Goal: Task Accomplishment & Management: Use online tool/utility

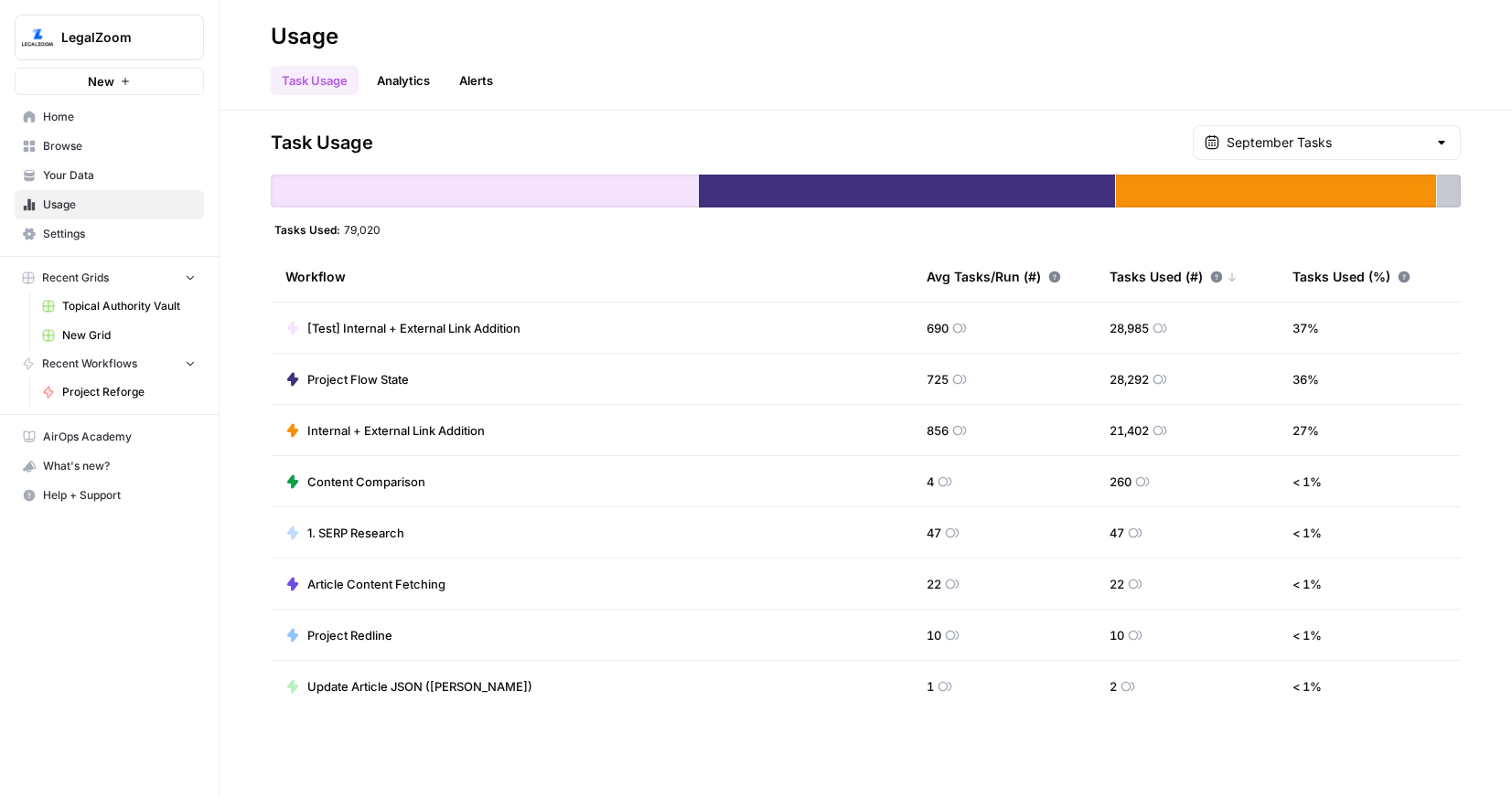
click at [89, 110] on span "Home" at bounding box center [119, 117] width 153 height 17
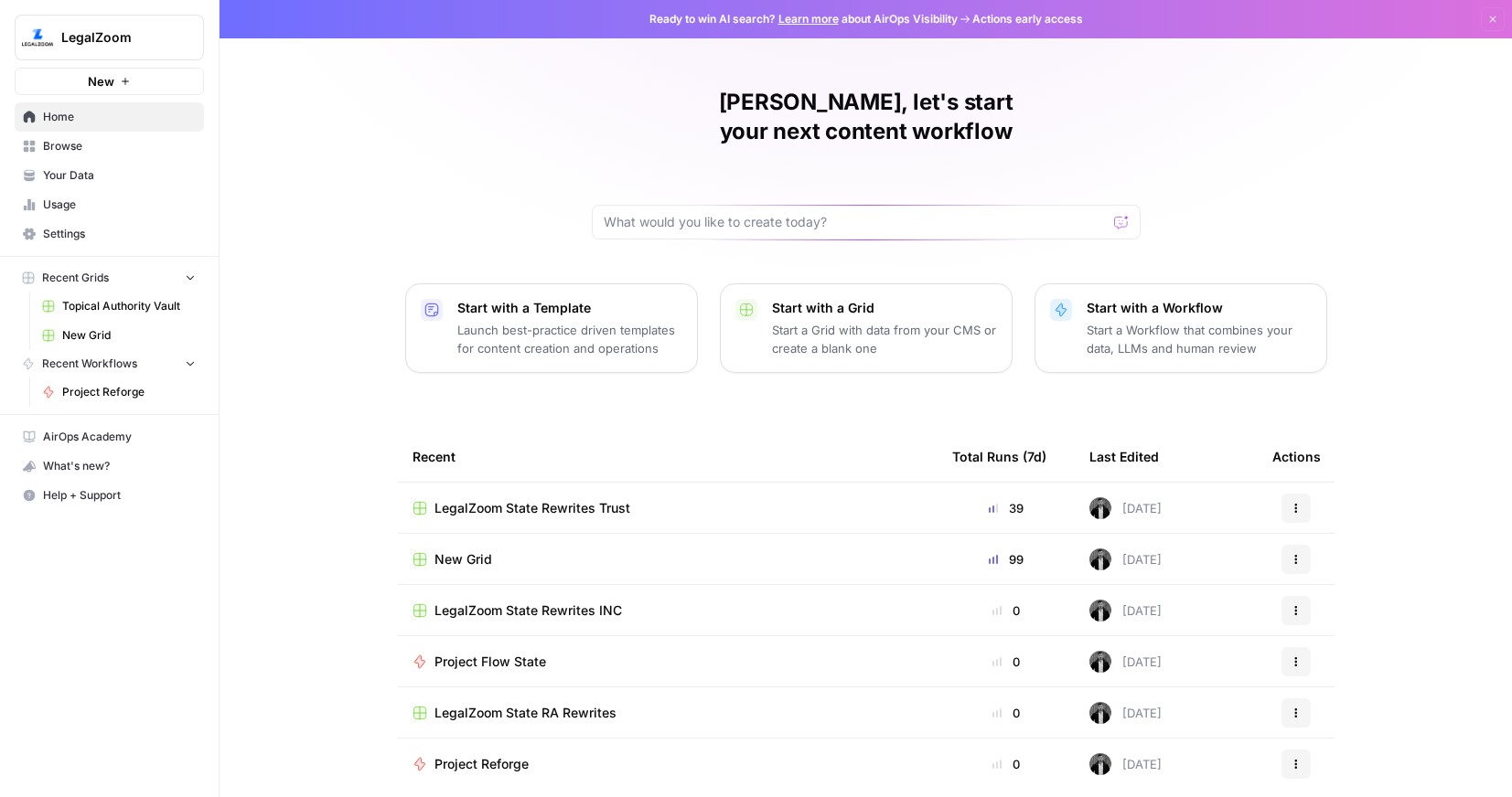
scroll to position [44, 0]
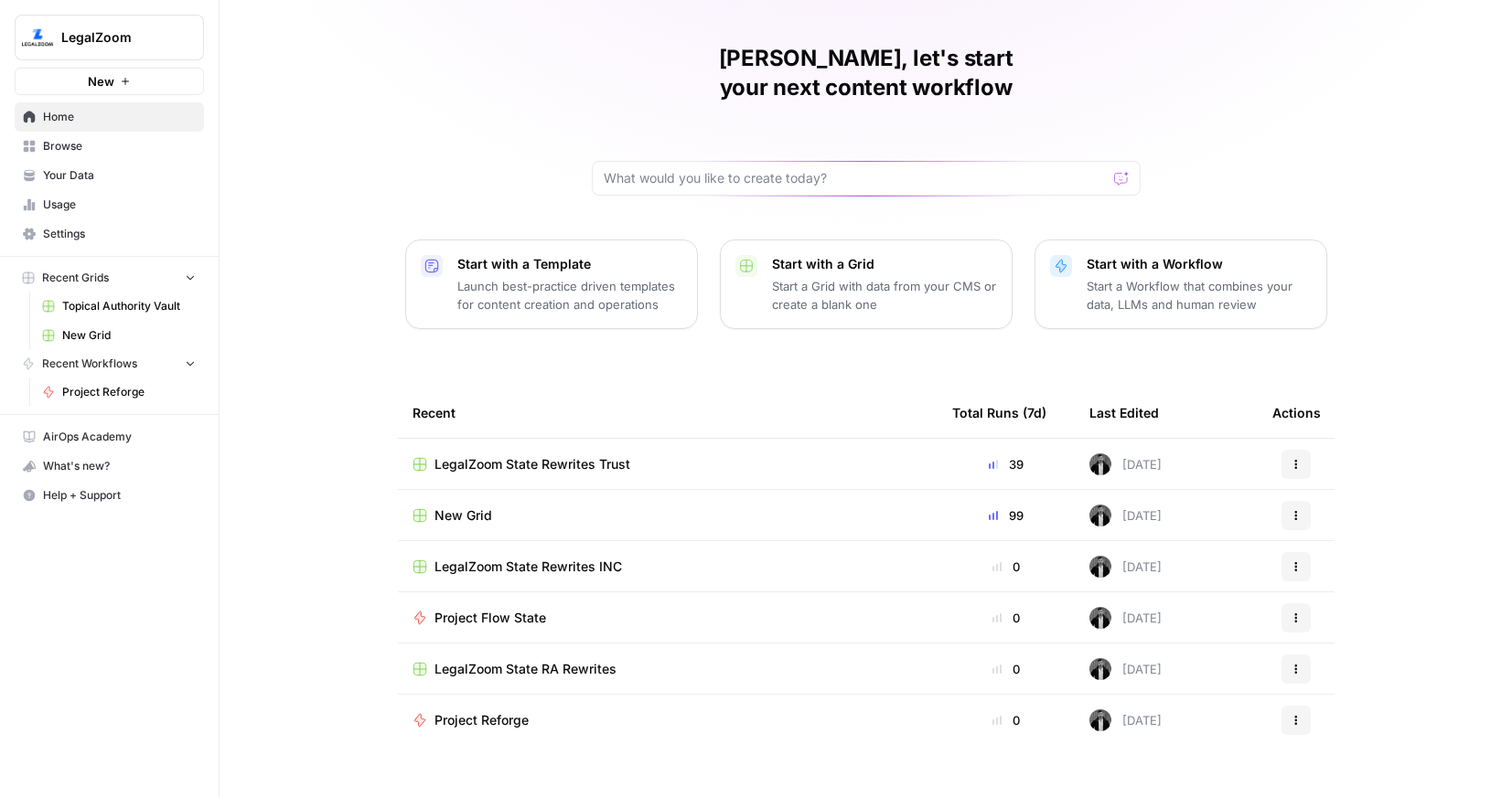
click at [472, 506] on span "New Grid" at bounding box center [464, 515] width 58 height 18
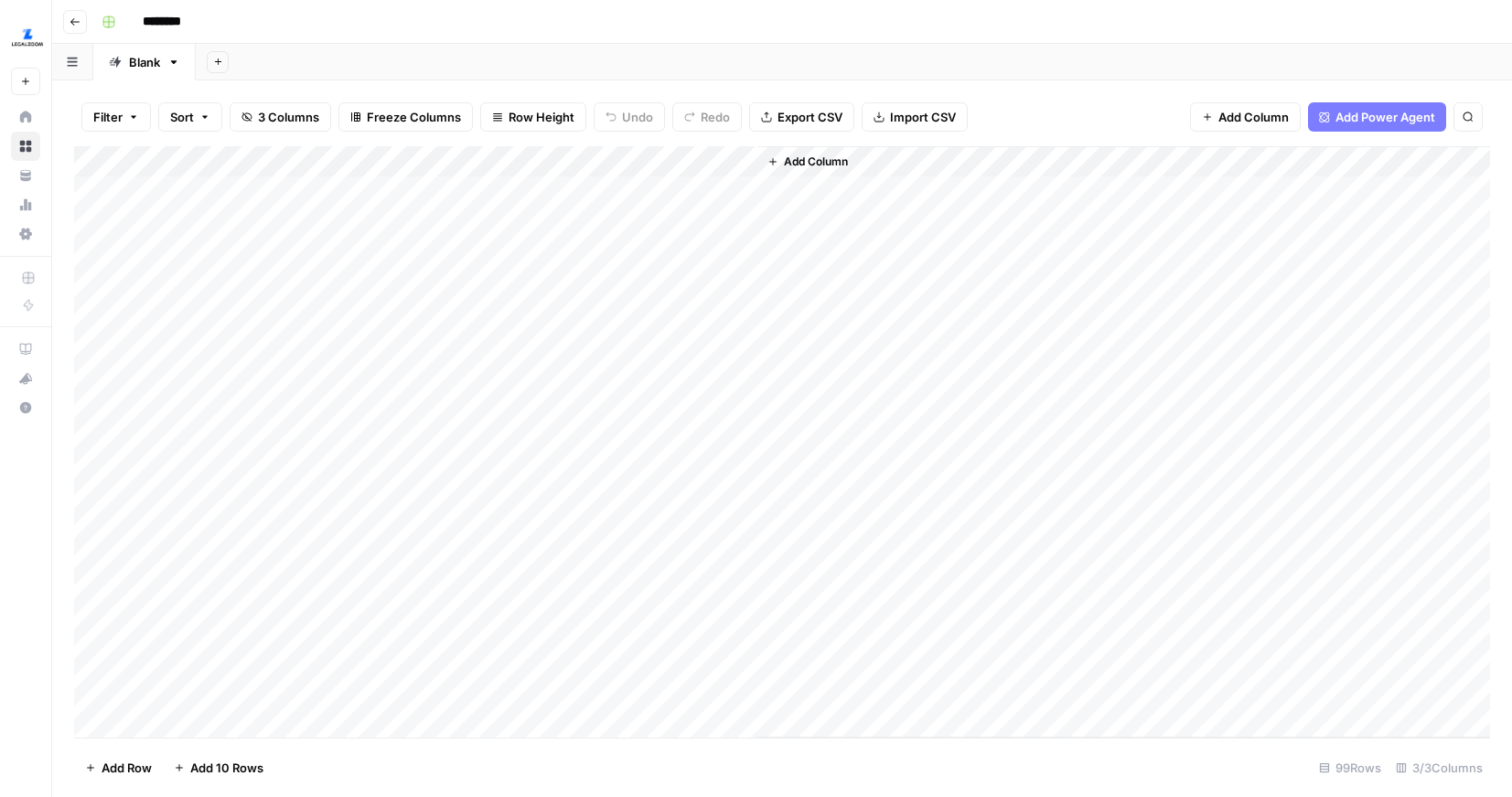
click at [319, 250] on div "Add Column" at bounding box center [782, 442] width 1416 height 592
click at [226, 13] on input "********" at bounding box center [185, 21] width 102 height 29
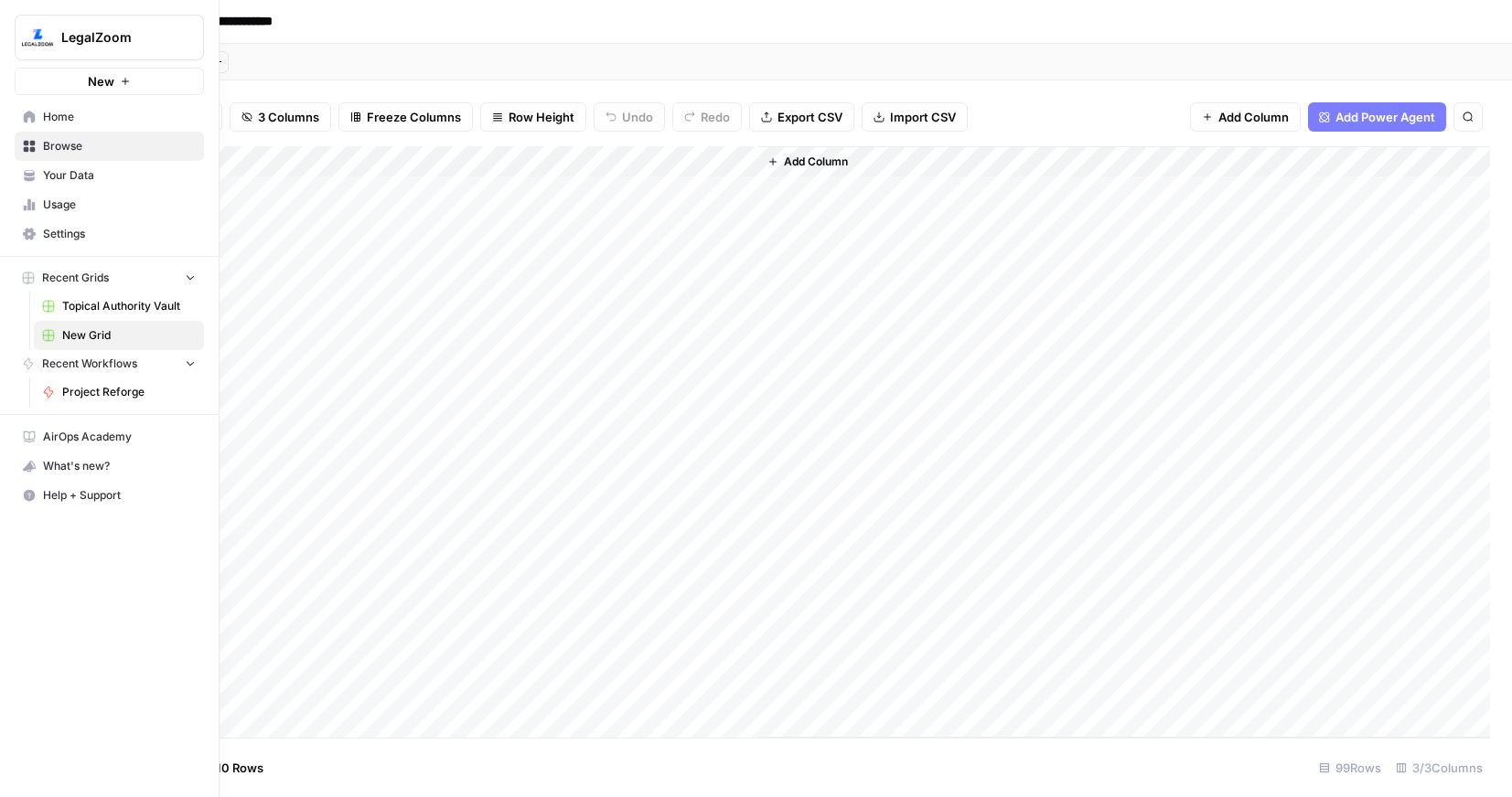
type input "**********"
click at [37, 495] on button "Help + Support" at bounding box center [109, 495] width 190 height 29
click at [70, 111] on span "Home" at bounding box center [119, 117] width 153 height 17
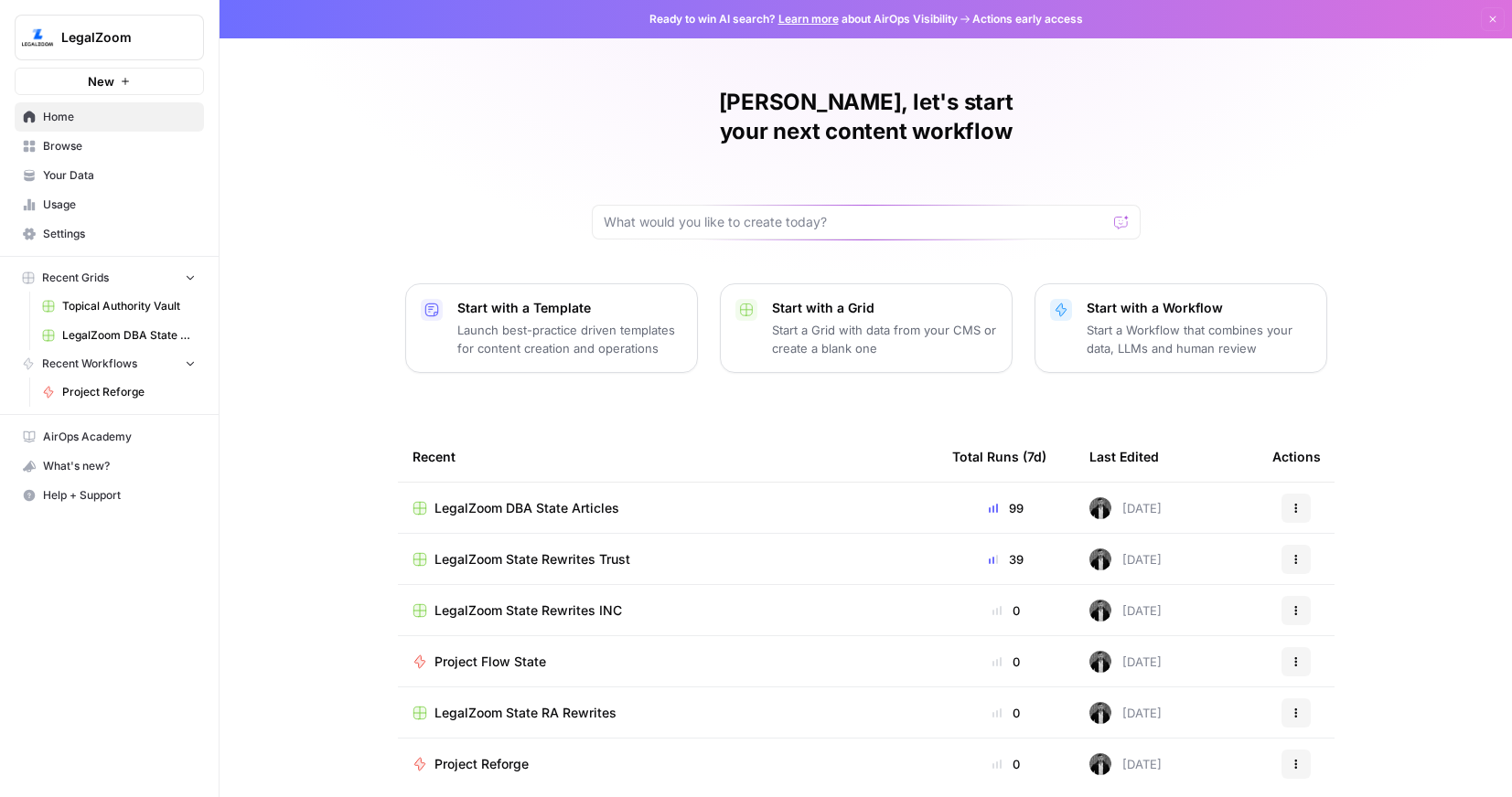
scroll to position [44, 0]
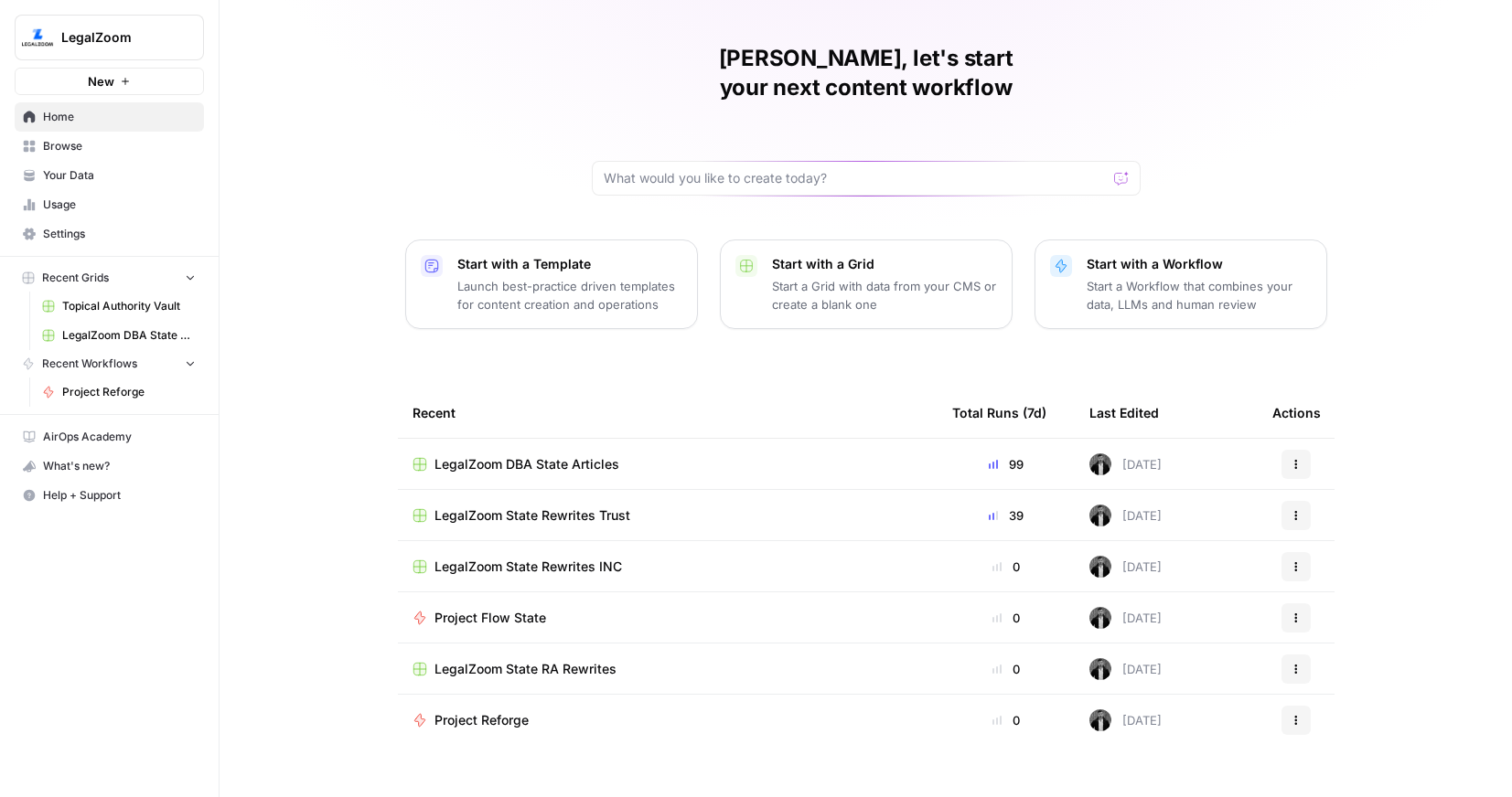
click at [76, 150] on span "Browse" at bounding box center [119, 146] width 153 height 17
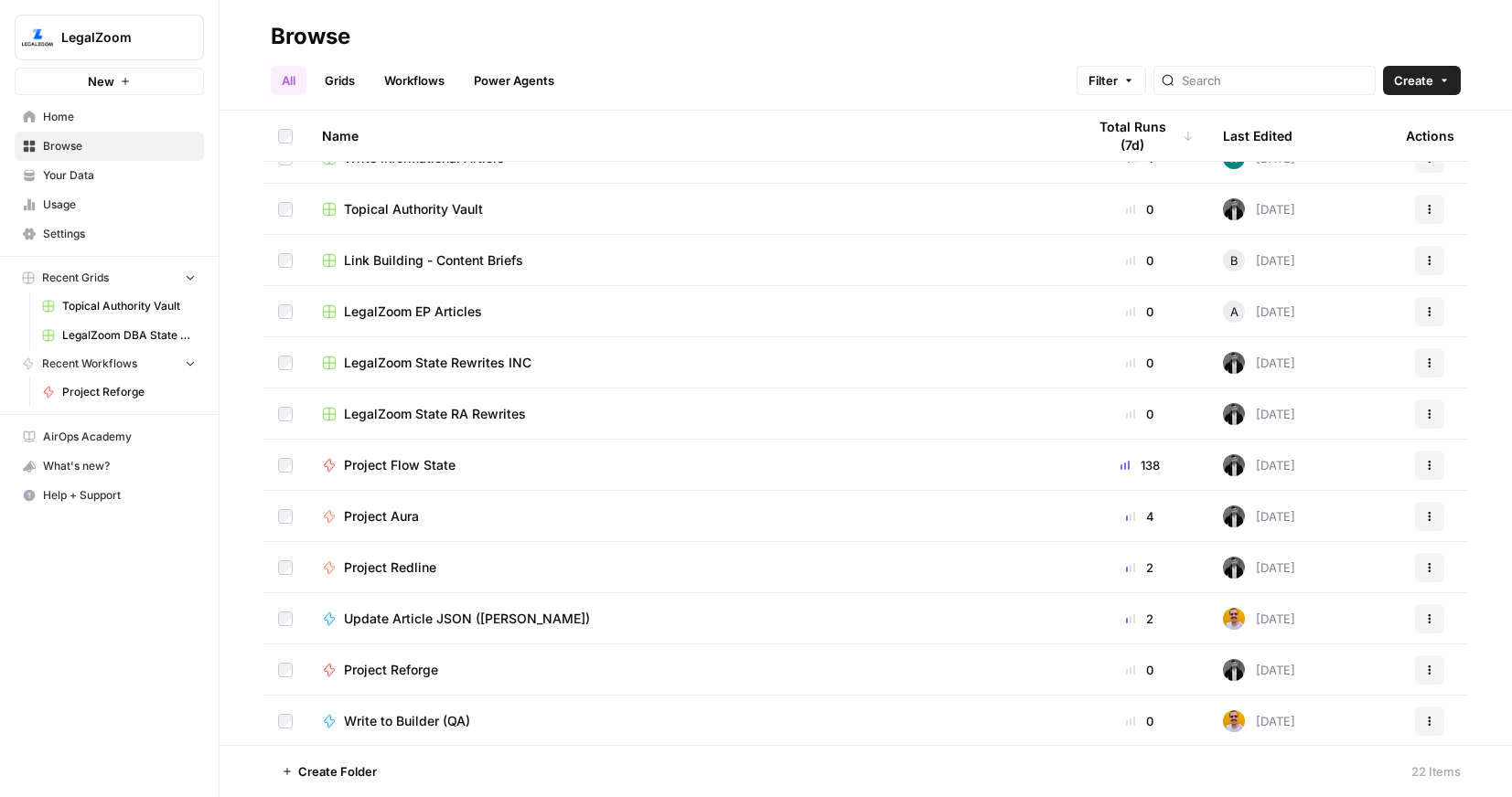
scroll to position [286, 0]
click at [413, 562] on span "Project Redline" at bounding box center [389, 567] width 92 height 18
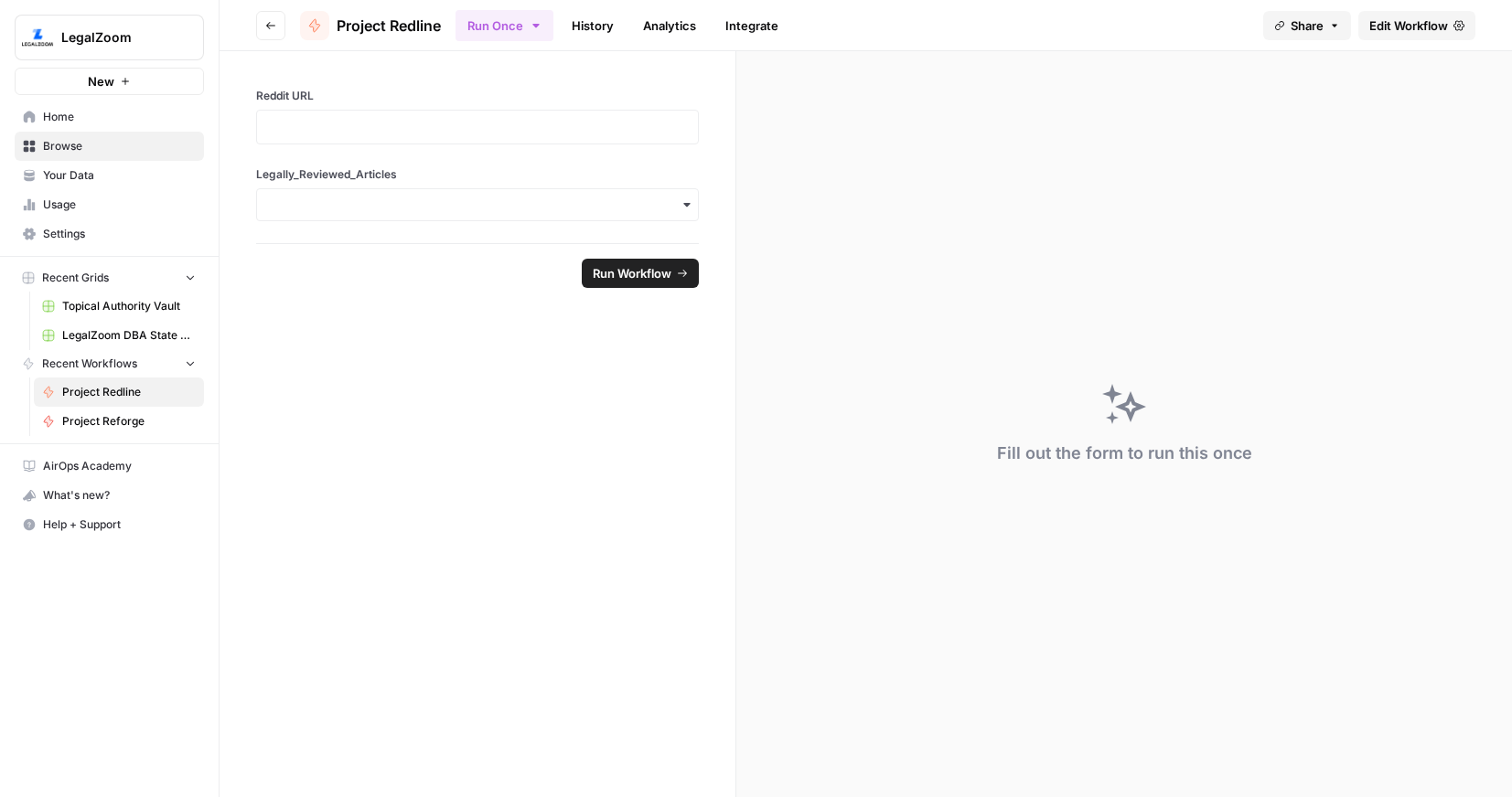
click at [1403, 34] on link "Edit Workflow" at bounding box center [1417, 25] width 117 height 29
